Goal: Check status: Check status

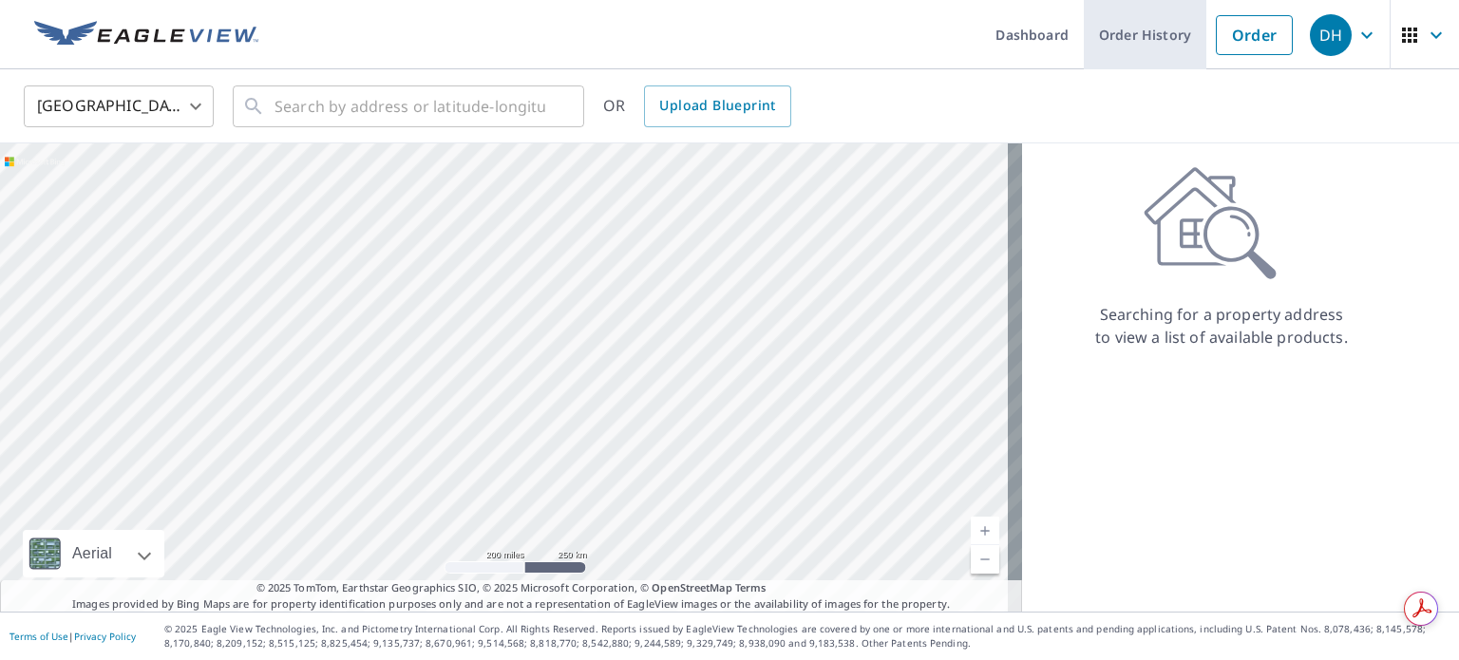
click at [1114, 52] on link "Order History" at bounding box center [1145, 34] width 123 height 69
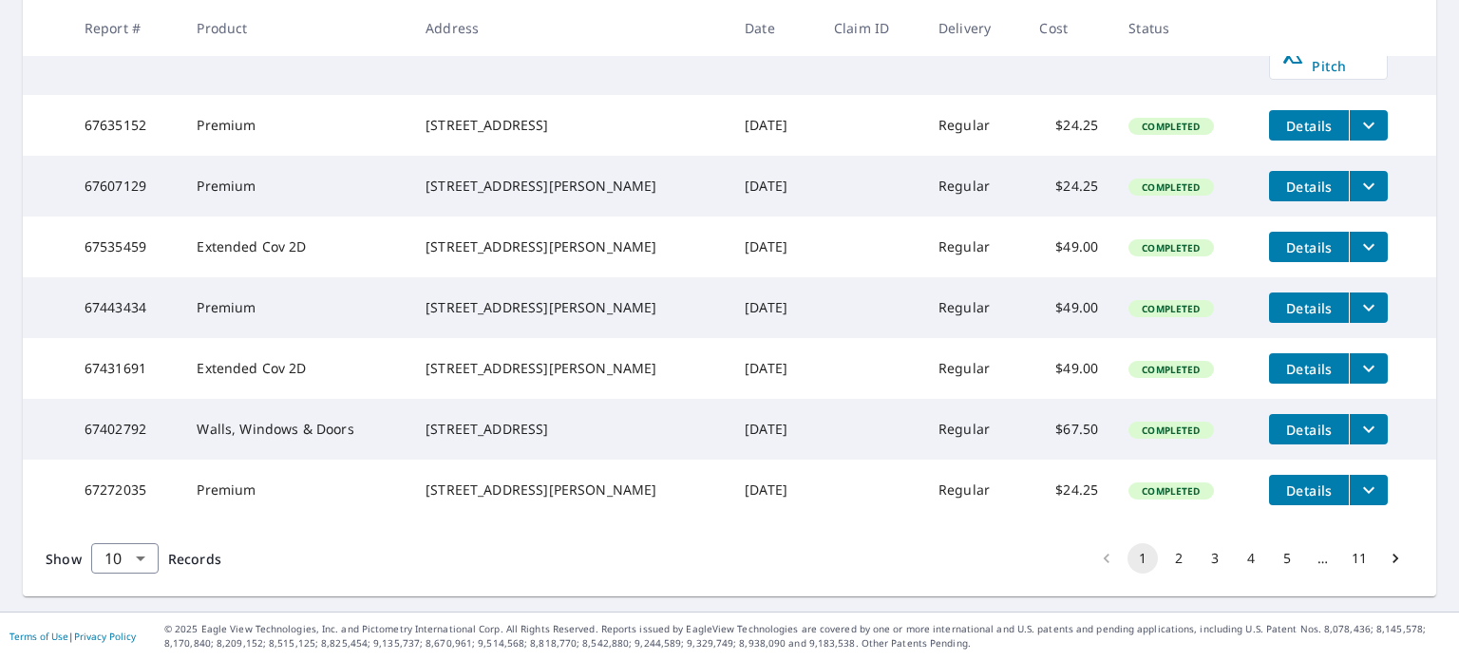
scroll to position [617, 0]
click at [1164, 559] on button "2" at bounding box center [1179, 558] width 30 height 30
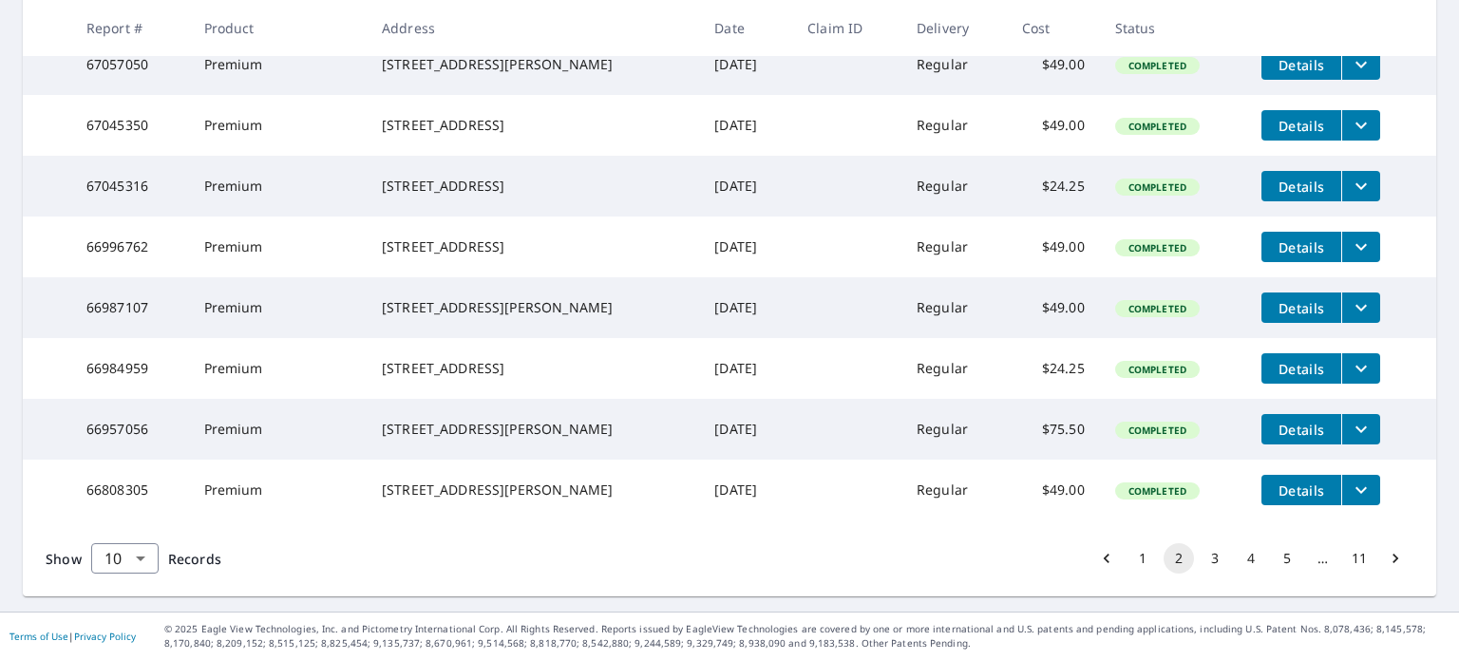
scroll to position [583, 0]
click at [138, 559] on body "DH DH Dashboard Order History Order DH Dashboard / Order History Order History …" at bounding box center [729, 330] width 1459 height 660
click at [123, 542] on li "25" at bounding box center [123, 552] width 67 height 34
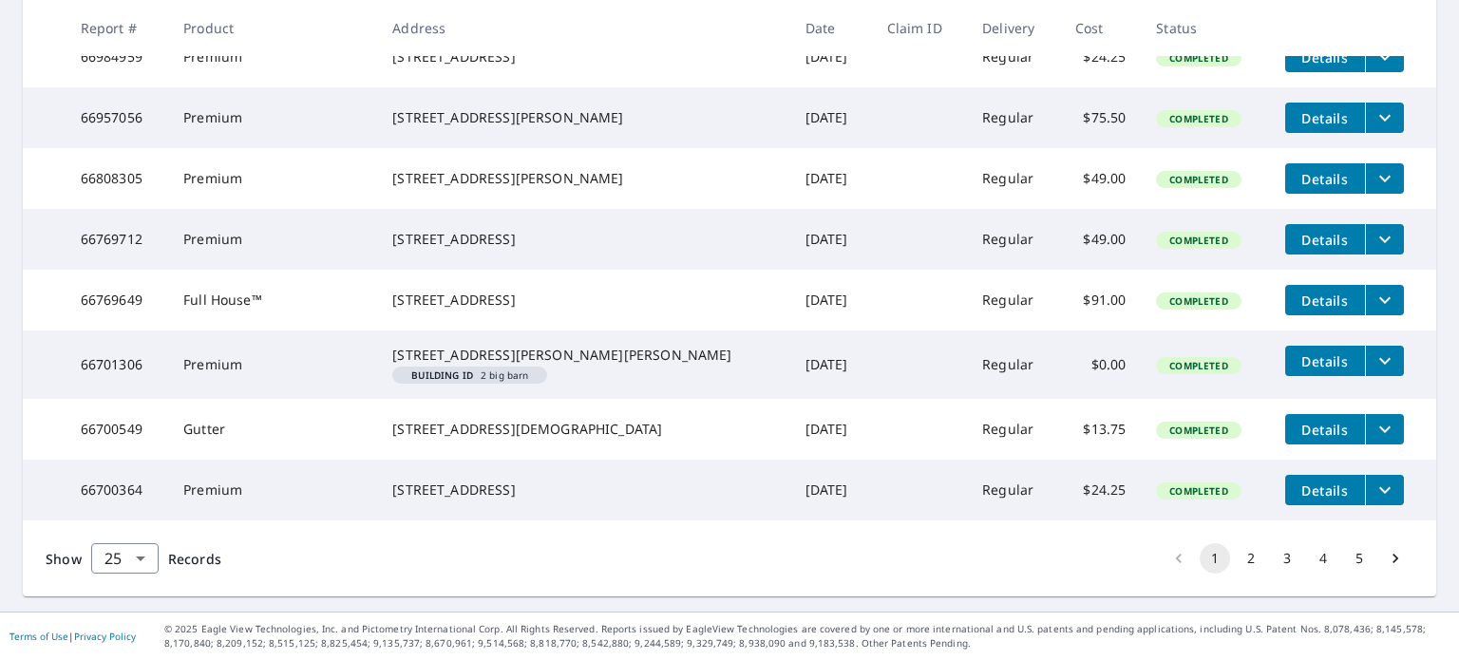
scroll to position [1663, 0]
click at [1237, 546] on button "2" at bounding box center [1251, 558] width 30 height 30
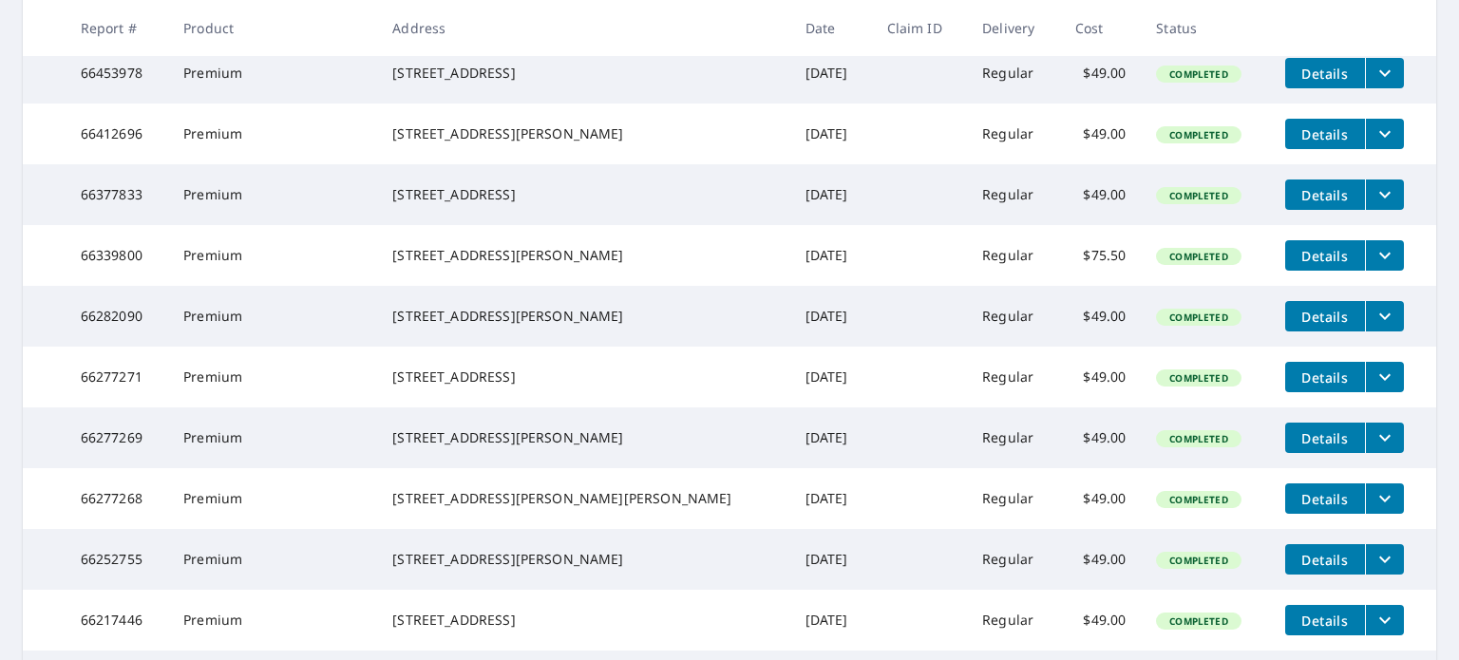
scroll to position [679, 0]
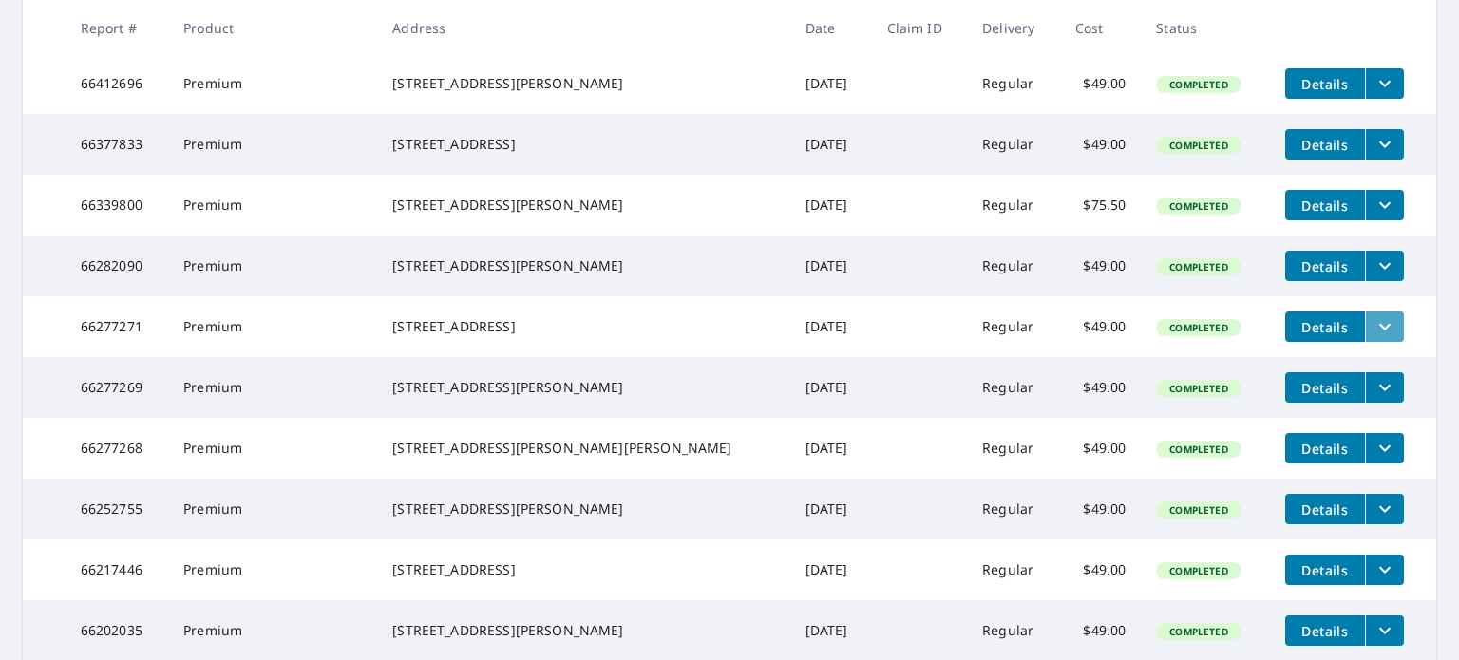
click at [1373, 338] on icon "filesDropdownBtn-66277271" at bounding box center [1384, 326] width 23 height 23
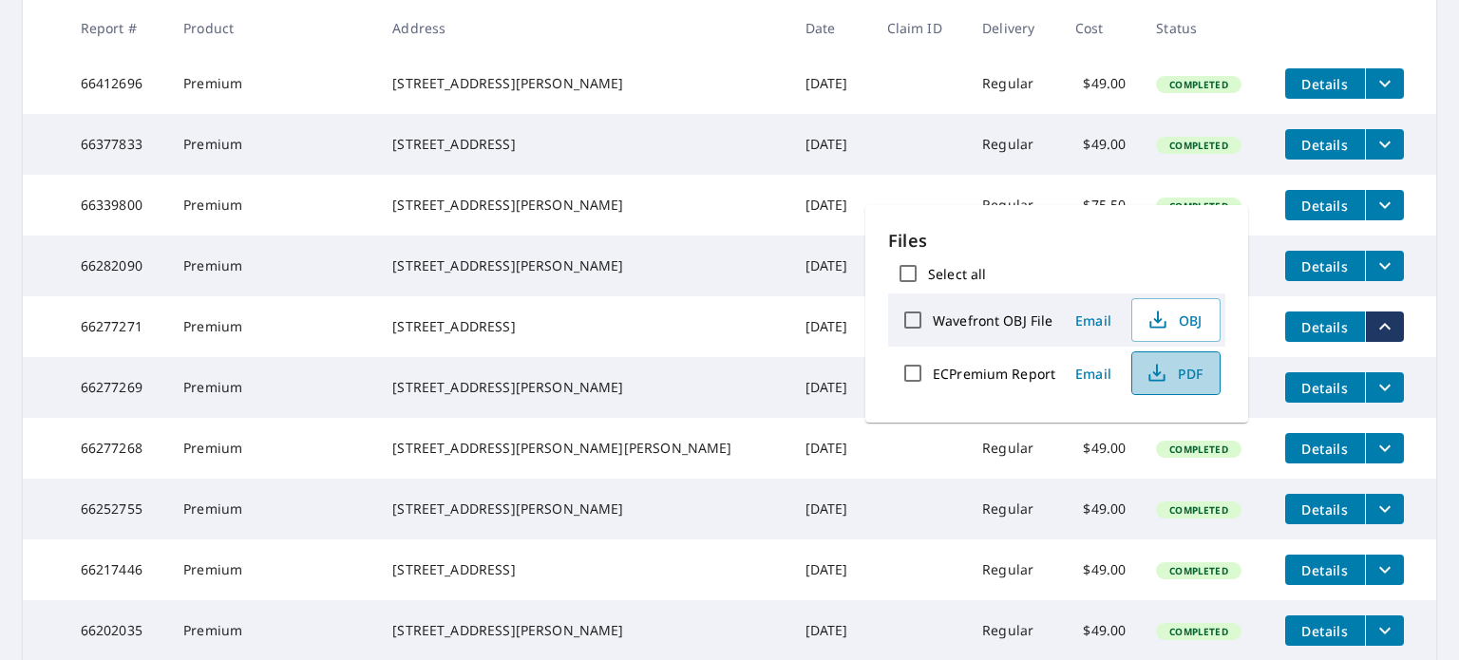
click at [1188, 373] on span "PDF" at bounding box center [1174, 373] width 61 height 23
